Goal: Task Accomplishment & Management: Use online tool/utility

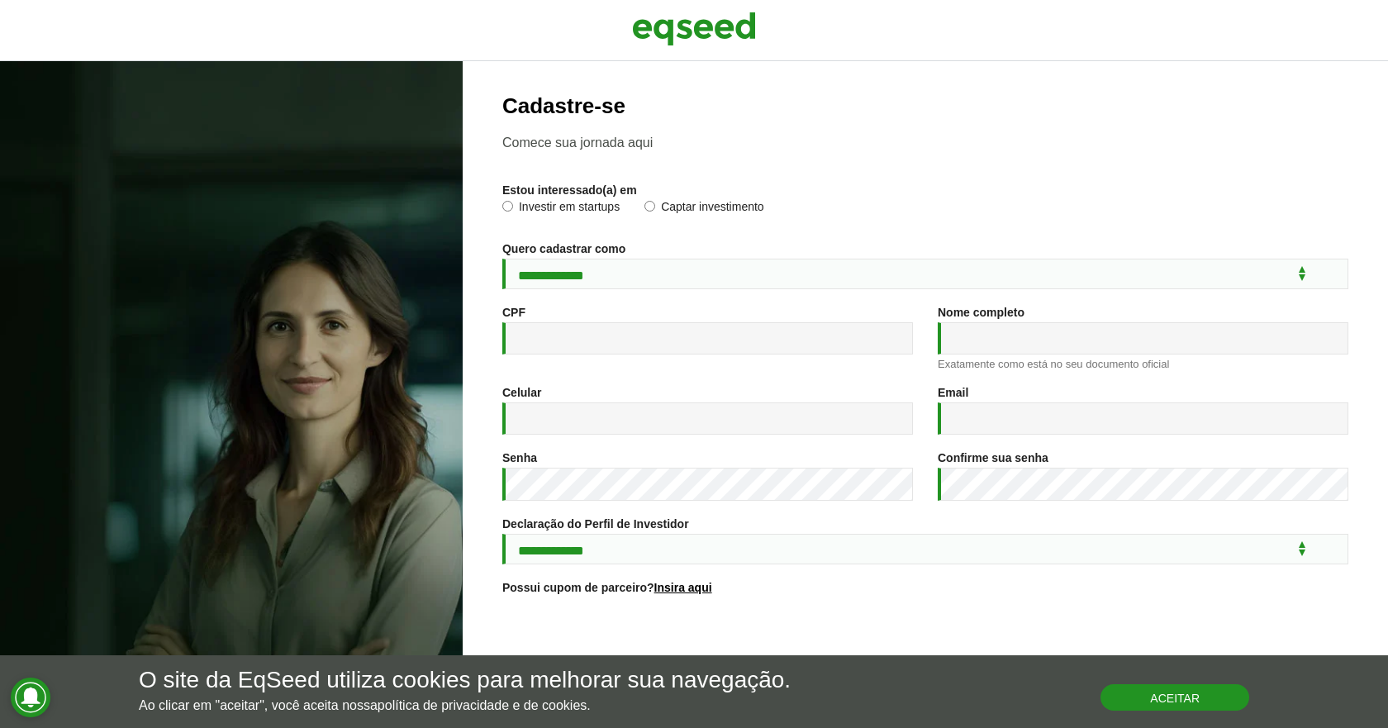
click at [1163, 690] on button "Aceitar" at bounding box center [1174, 697] width 149 height 26
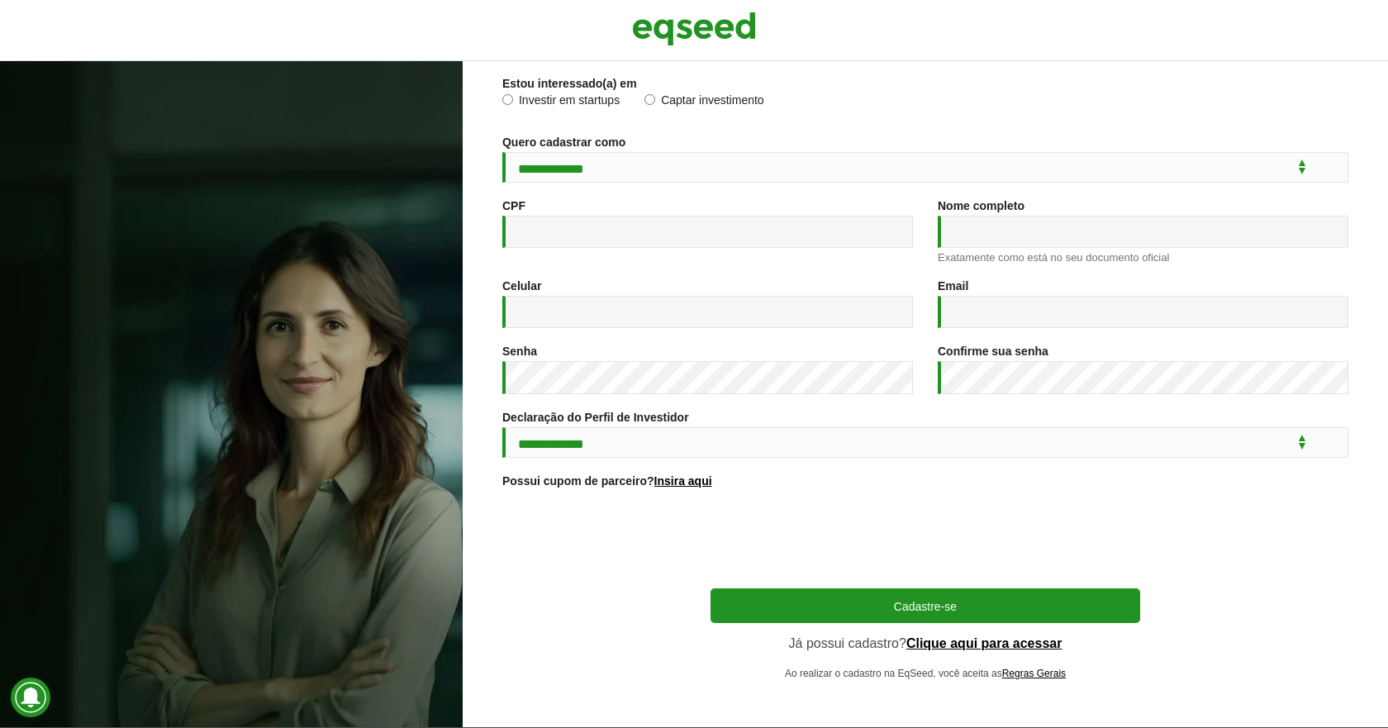
scroll to position [112, 0]
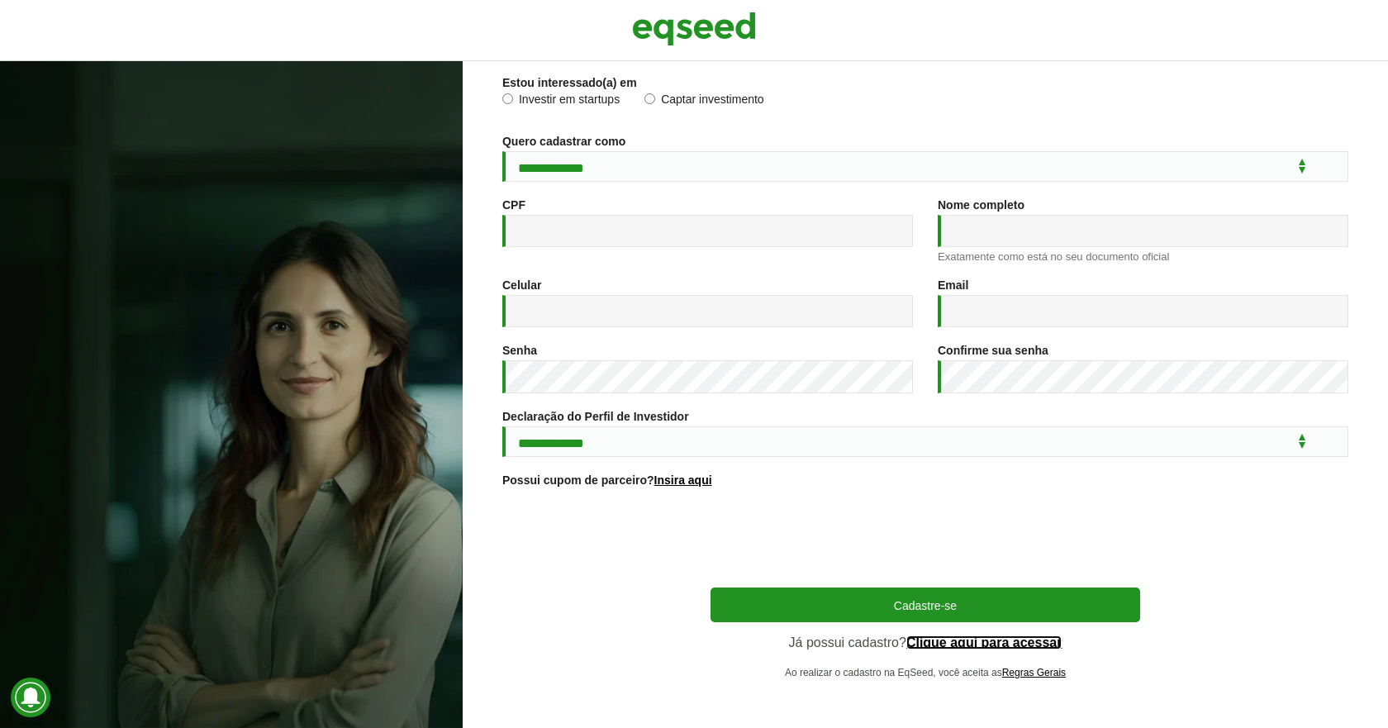
click at [960, 644] on link "Clique aqui para acessar" at bounding box center [984, 642] width 156 height 13
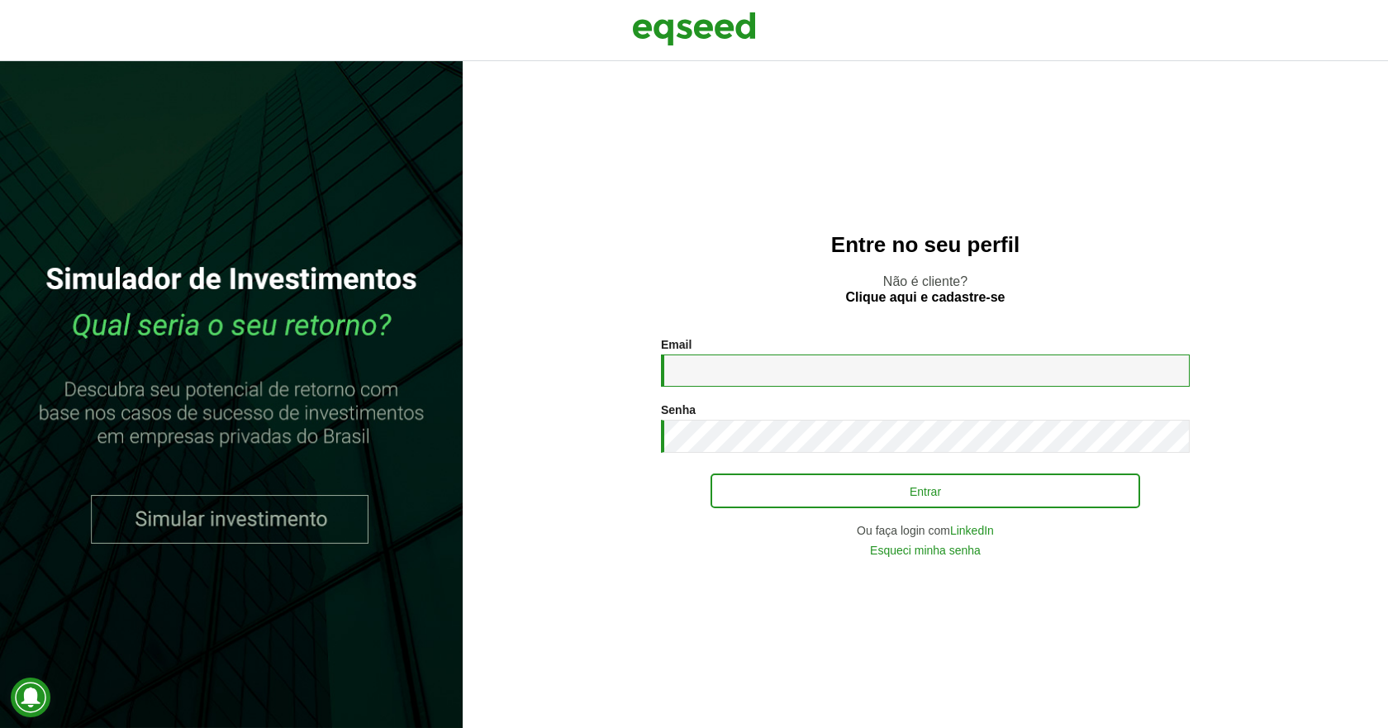
type input "**********"
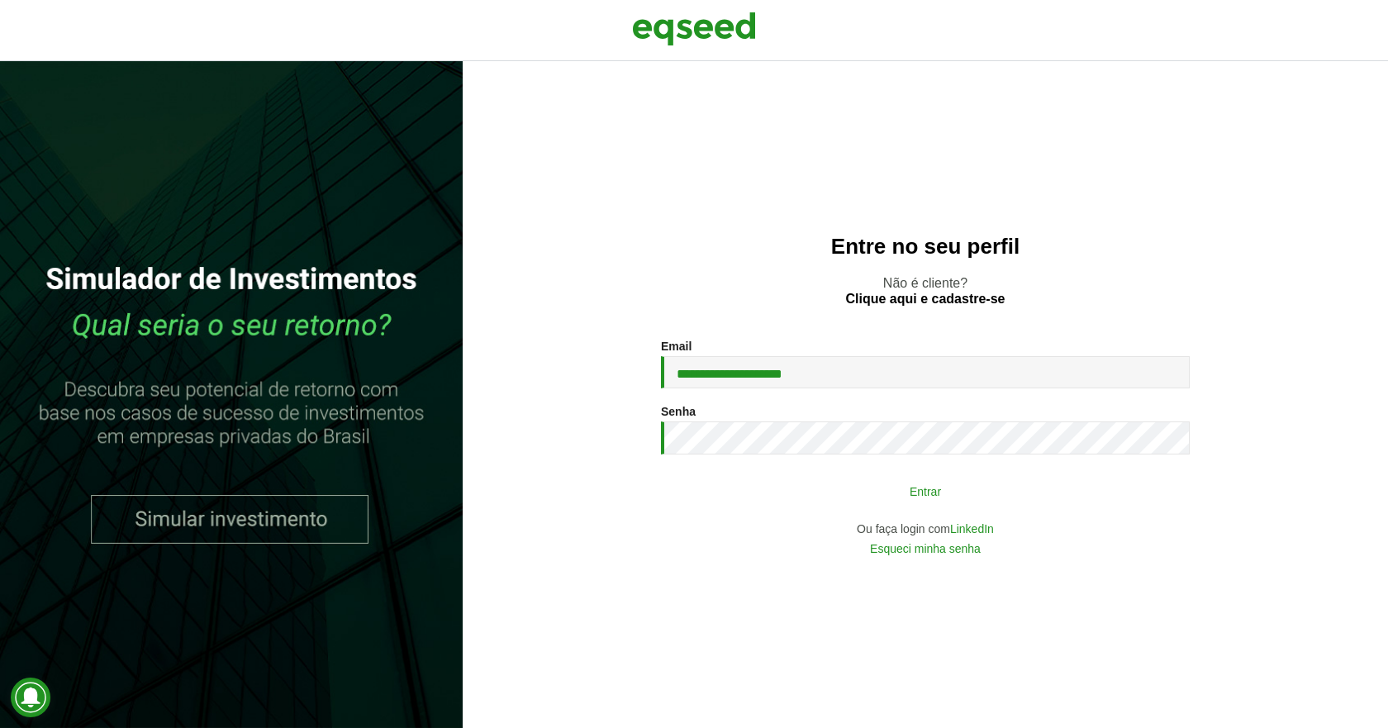
click at [867, 493] on button "Entrar" at bounding box center [925, 490] width 430 height 31
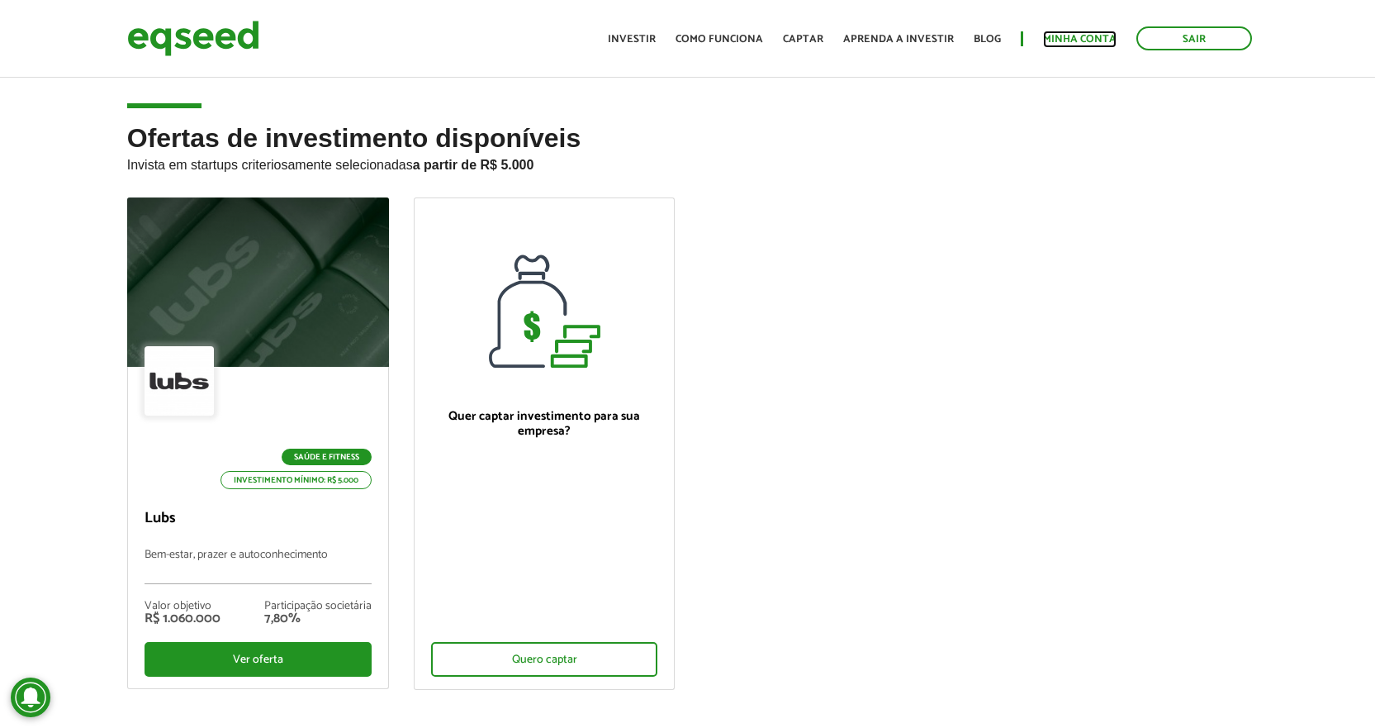
click at [1052, 39] on link "Minha conta" at bounding box center [1080, 39] width 74 height 11
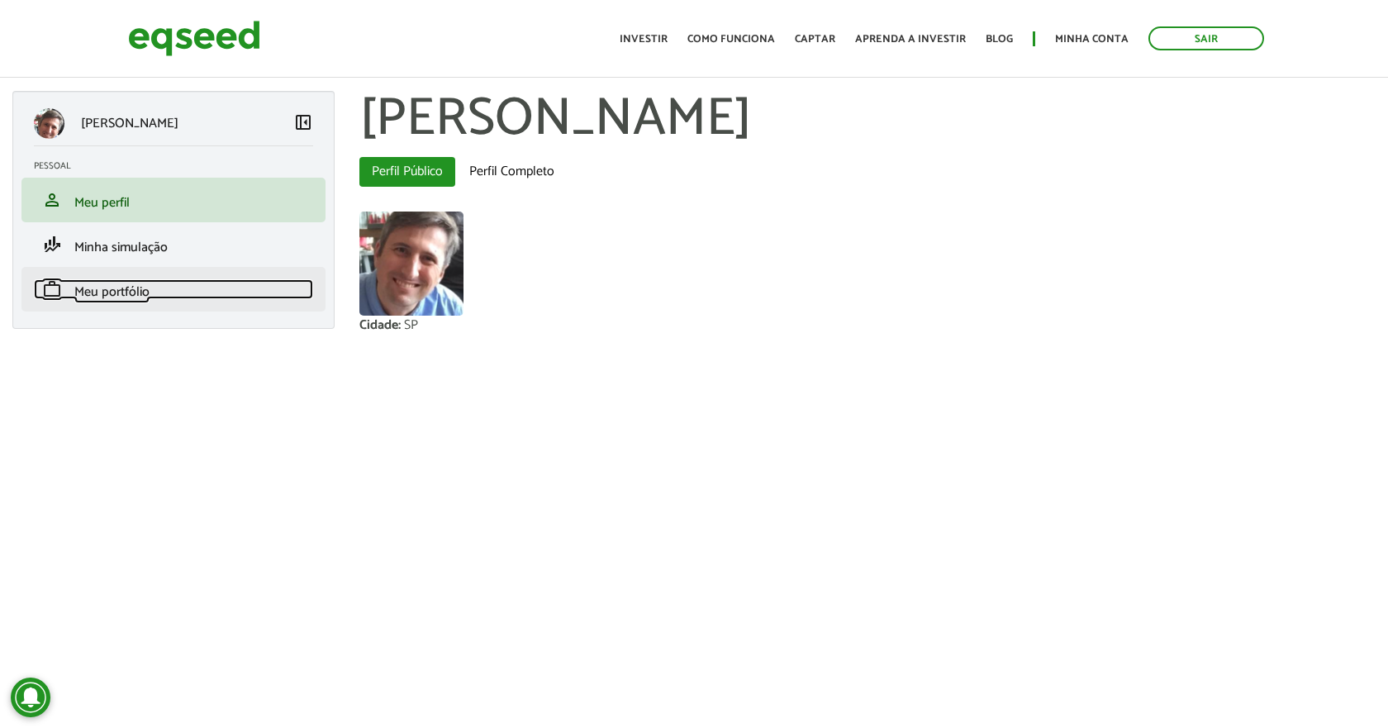
click at [140, 294] on span "Meu portfólio" at bounding box center [111, 292] width 75 height 22
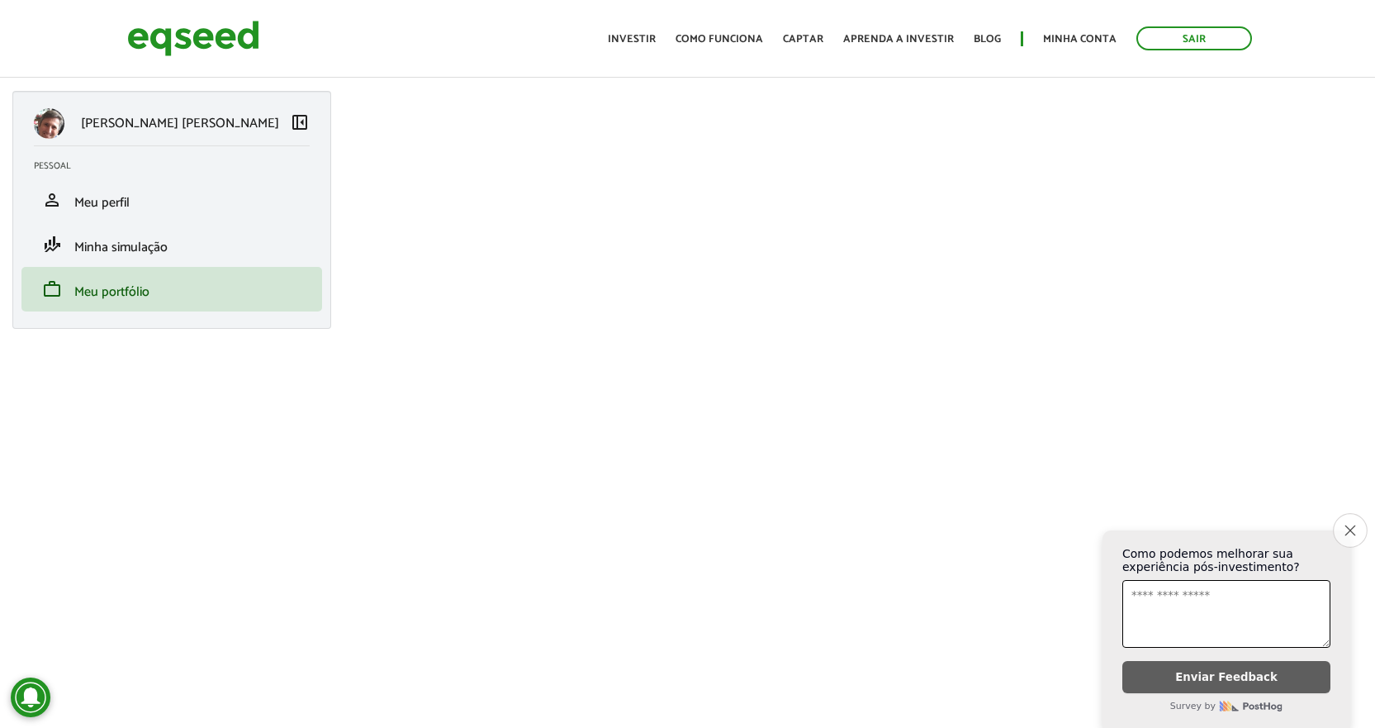
click at [1361, 519] on button "Close survey" at bounding box center [1350, 530] width 35 height 35
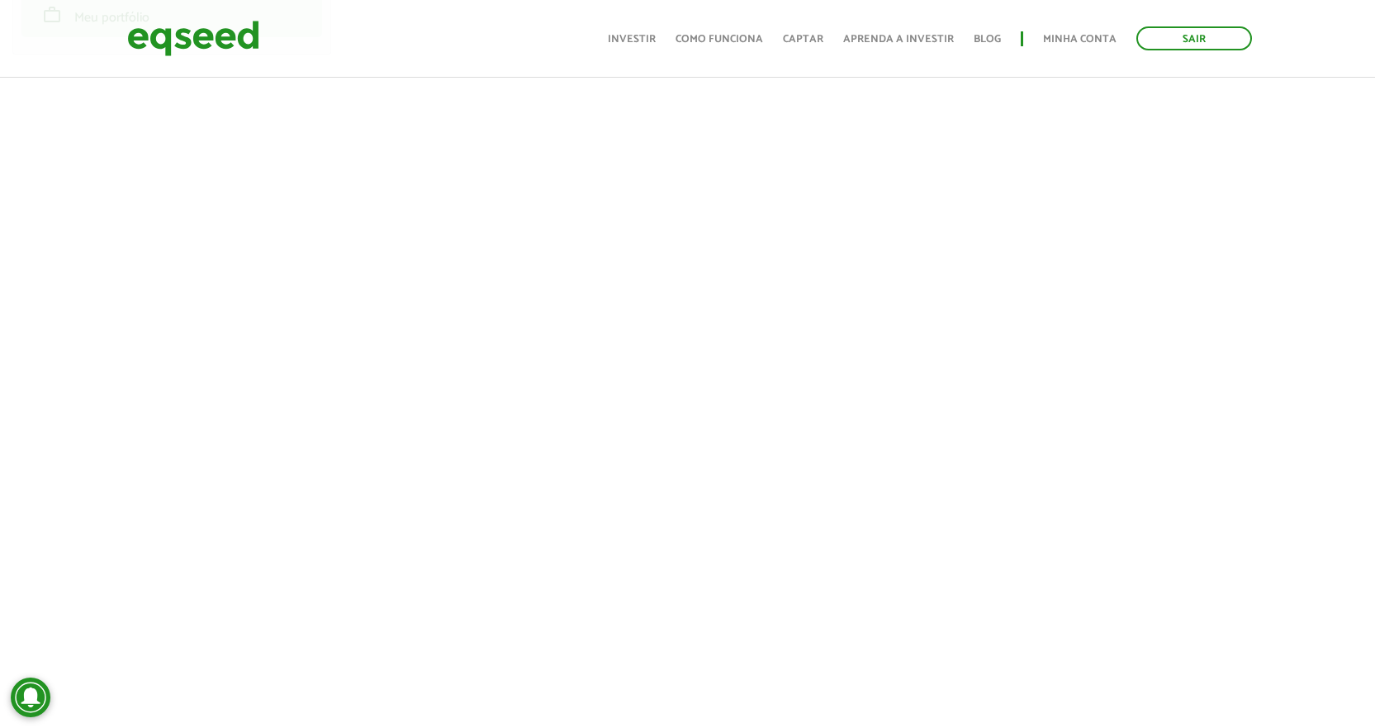
scroll to position [165, 0]
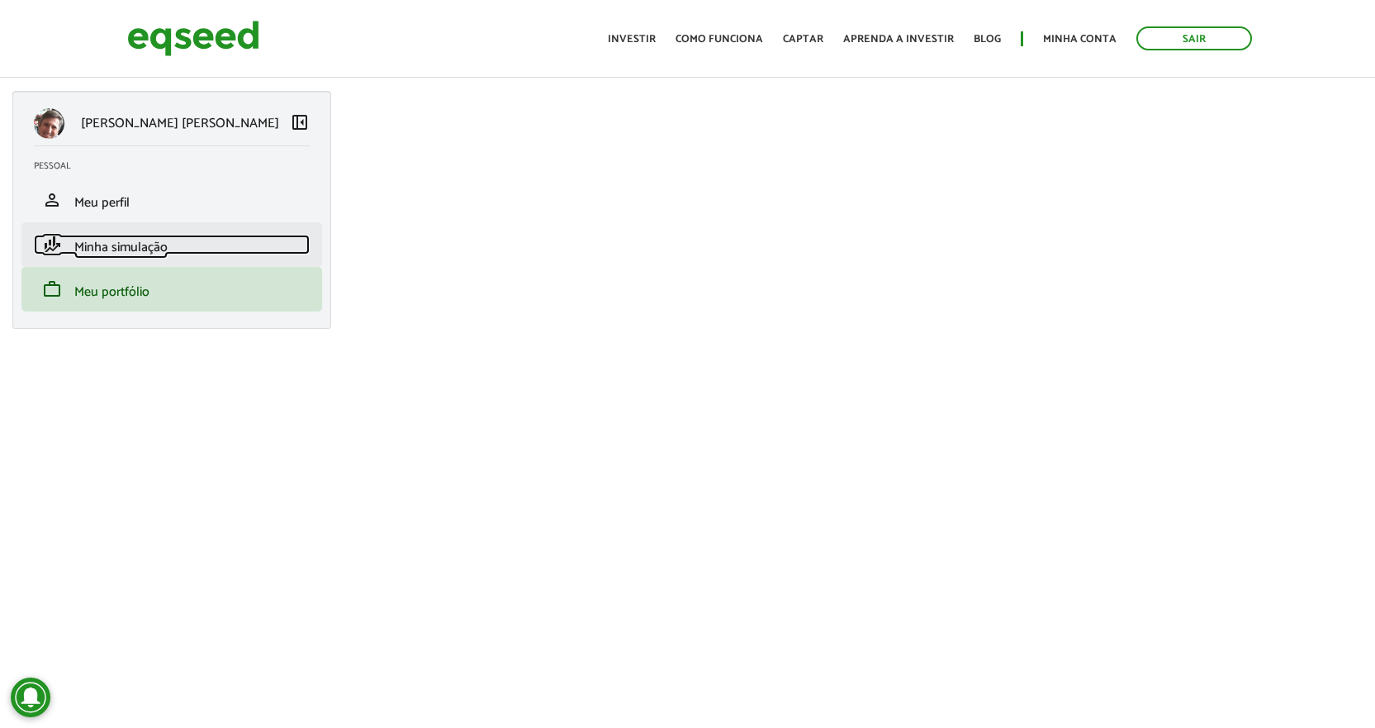
click at [128, 249] on span "Minha simulação" at bounding box center [120, 247] width 93 height 22
